Goal: Task Accomplishment & Management: Use online tool/utility

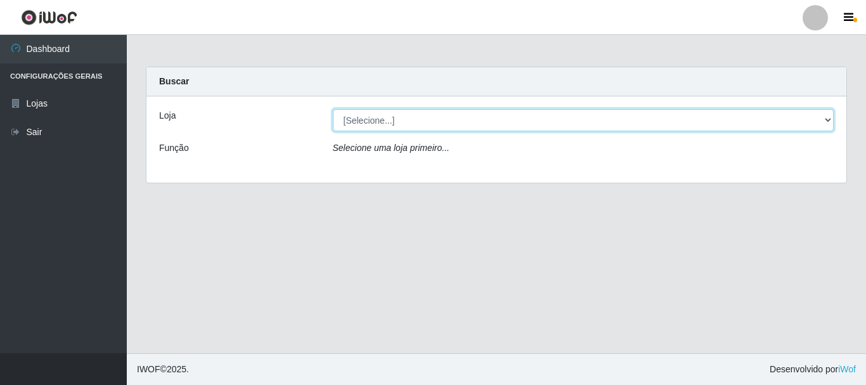
click at [539, 119] on select "[Selecione...] Nordestão - Alecrim" at bounding box center [583, 120] width 501 height 22
select select "453"
click at [333, 109] on select "[Selecione...] Nordestão - Alecrim" at bounding box center [583, 120] width 501 height 22
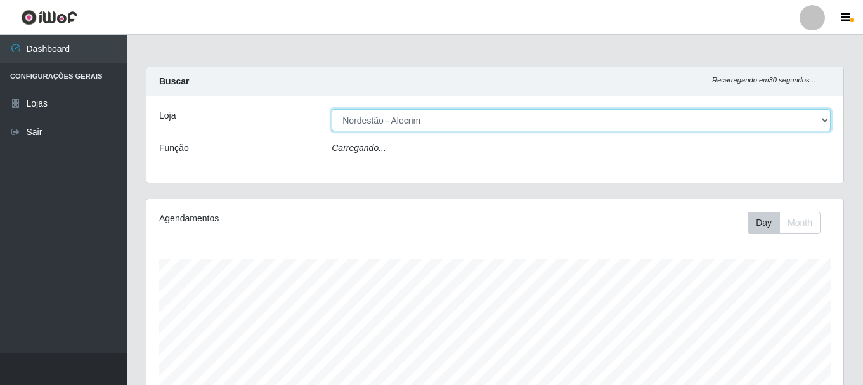
scroll to position [263, 697]
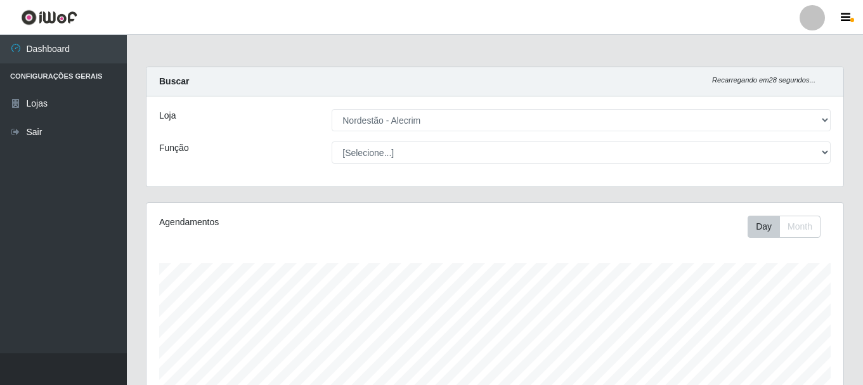
select select "71"
click at [332, 141] on select "[Selecione...] Balconista + Balconista de Padaria Balconista de Padaria ++ Emba…" at bounding box center [581, 152] width 499 height 22
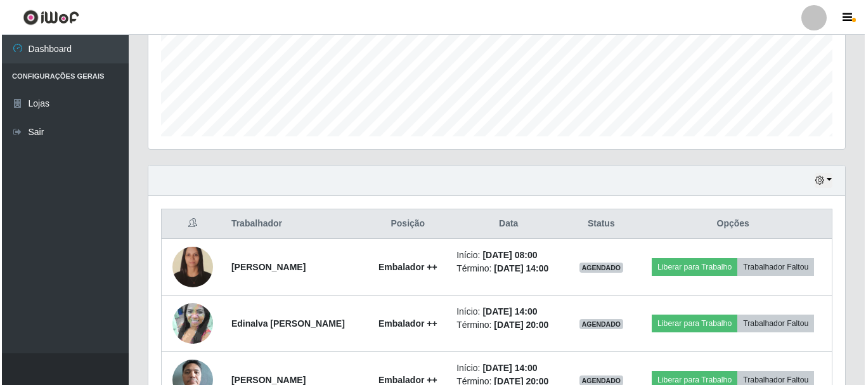
scroll to position [380, 0]
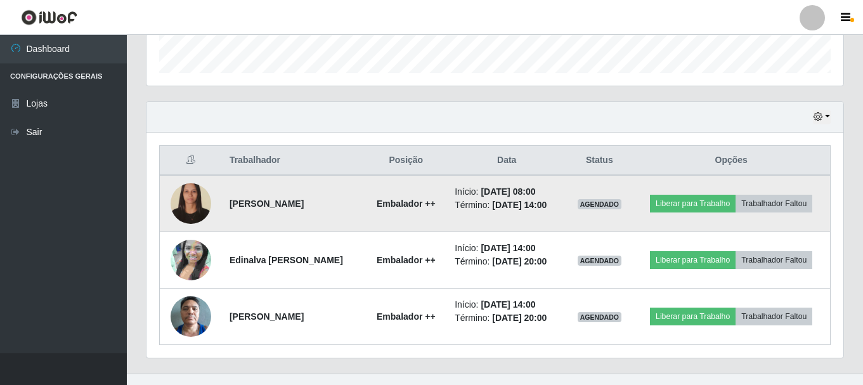
click at [200, 205] on img at bounding box center [191, 203] width 41 height 55
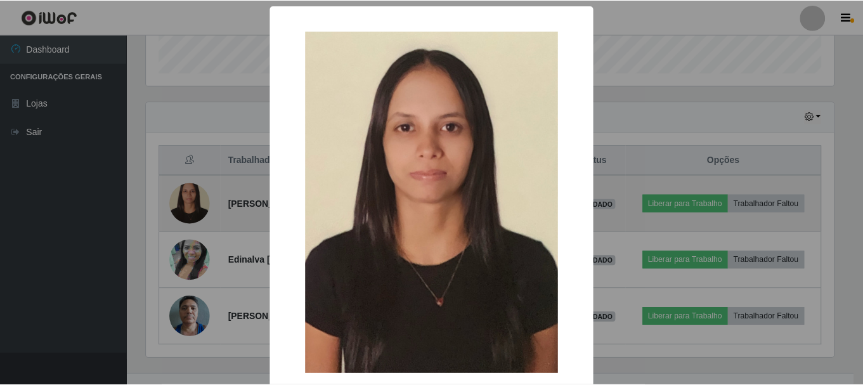
scroll to position [263, 690]
click at [200, 205] on div "× OK Cancel" at bounding box center [433, 192] width 866 height 385
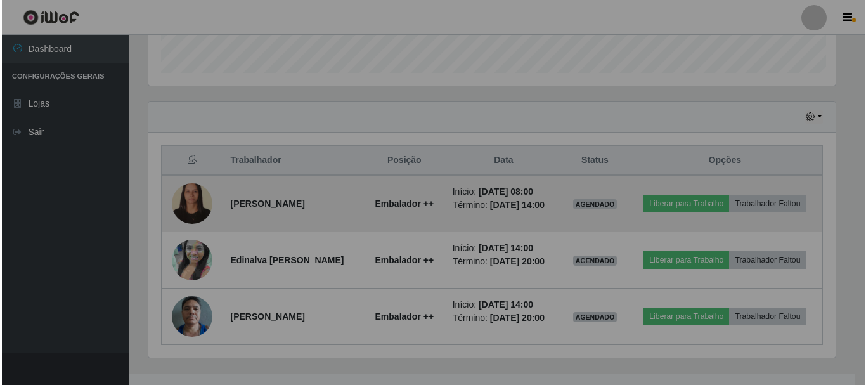
scroll to position [263, 697]
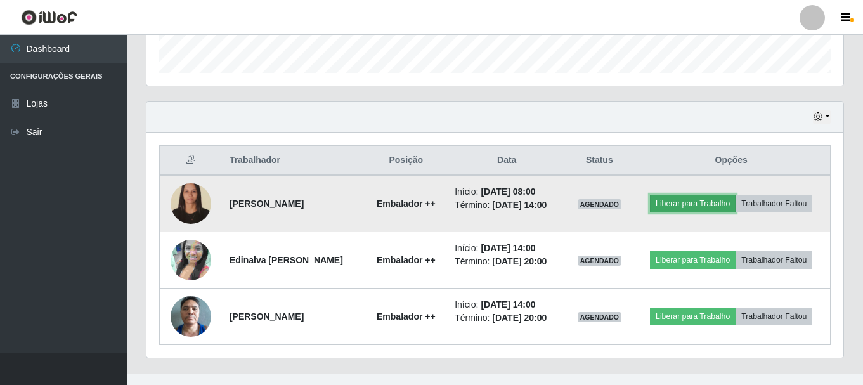
click at [677, 207] on button "Liberar para Trabalho" at bounding box center [693, 204] width 86 height 18
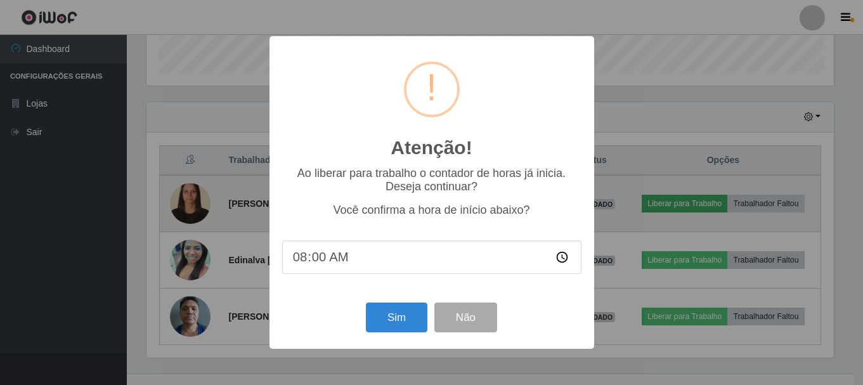
scroll to position [263, 690]
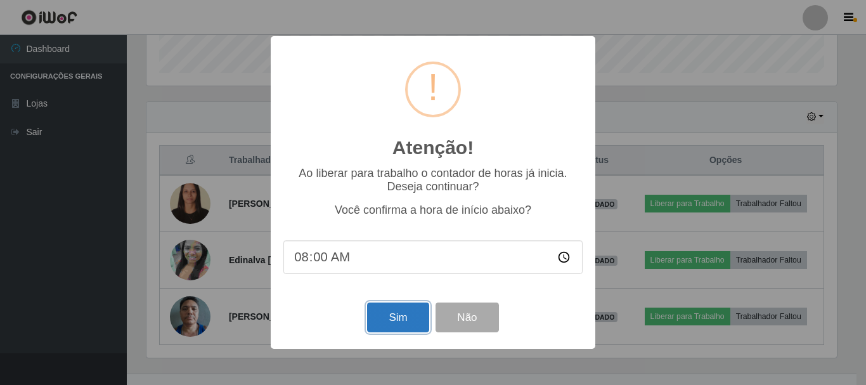
click at [398, 322] on button "Sim" at bounding box center [397, 317] width 61 height 30
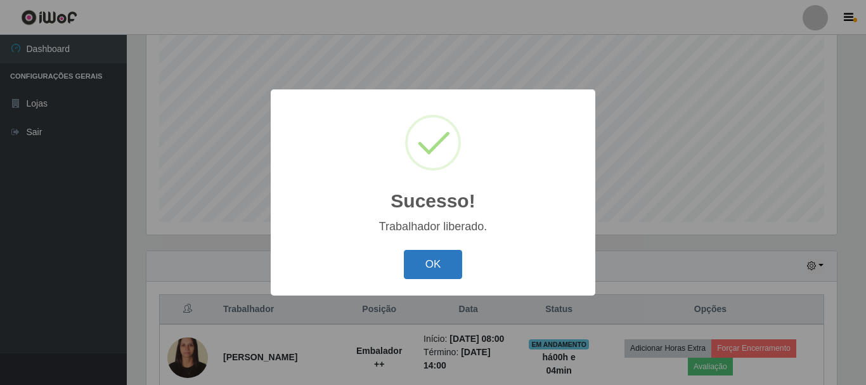
click at [432, 264] on button "OK" at bounding box center [433, 265] width 59 height 30
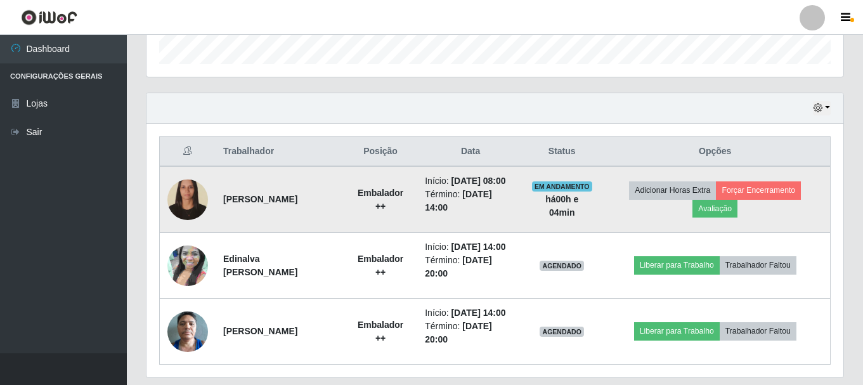
scroll to position [358, 0]
